Goal: Navigation & Orientation: Find specific page/section

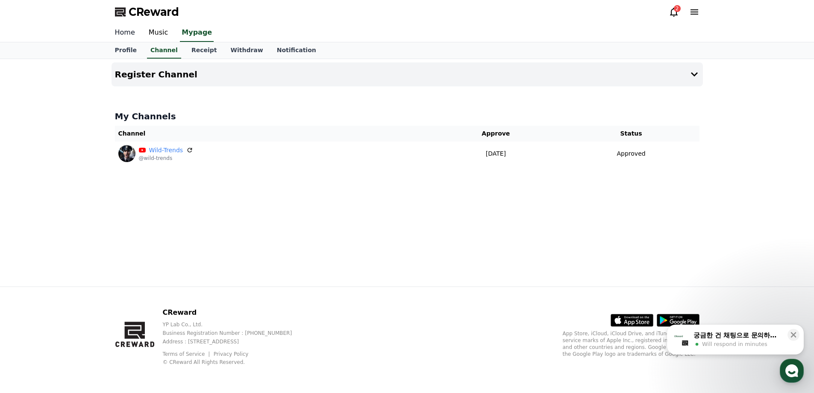
click at [129, 33] on link "Home" at bounding box center [125, 33] width 34 height 18
click at [120, 46] on link "Profile" at bounding box center [125, 50] width 35 height 16
select select "**********"
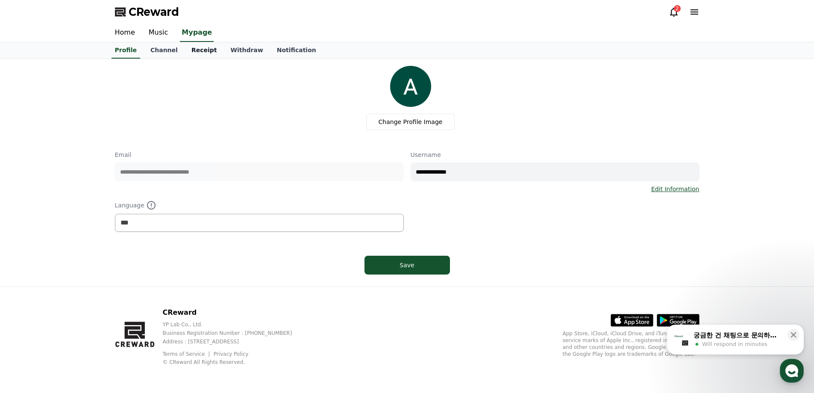
click at [199, 50] on link "Receipt" at bounding box center [204, 50] width 39 height 16
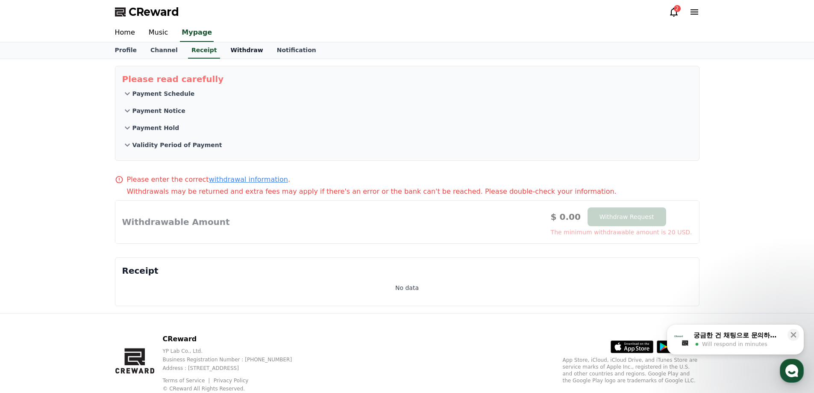
click at [226, 50] on link "Withdraw" at bounding box center [246, 50] width 46 height 16
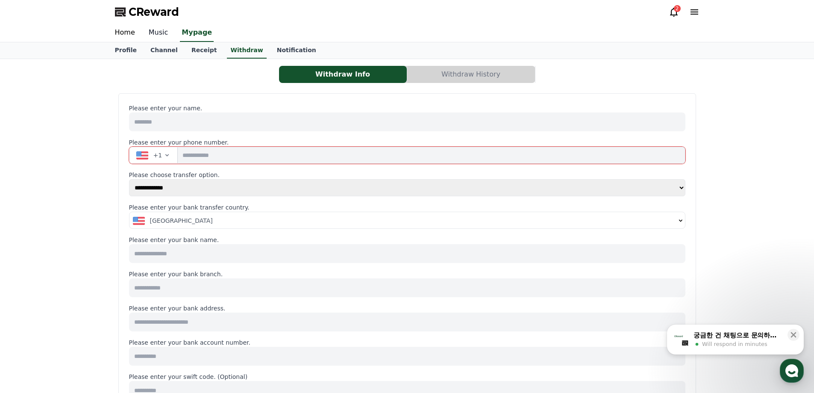
click at [163, 34] on link "Music" at bounding box center [158, 33] width 33 height 18
